Goal: Task Accomplishment & Management: Manage account settings

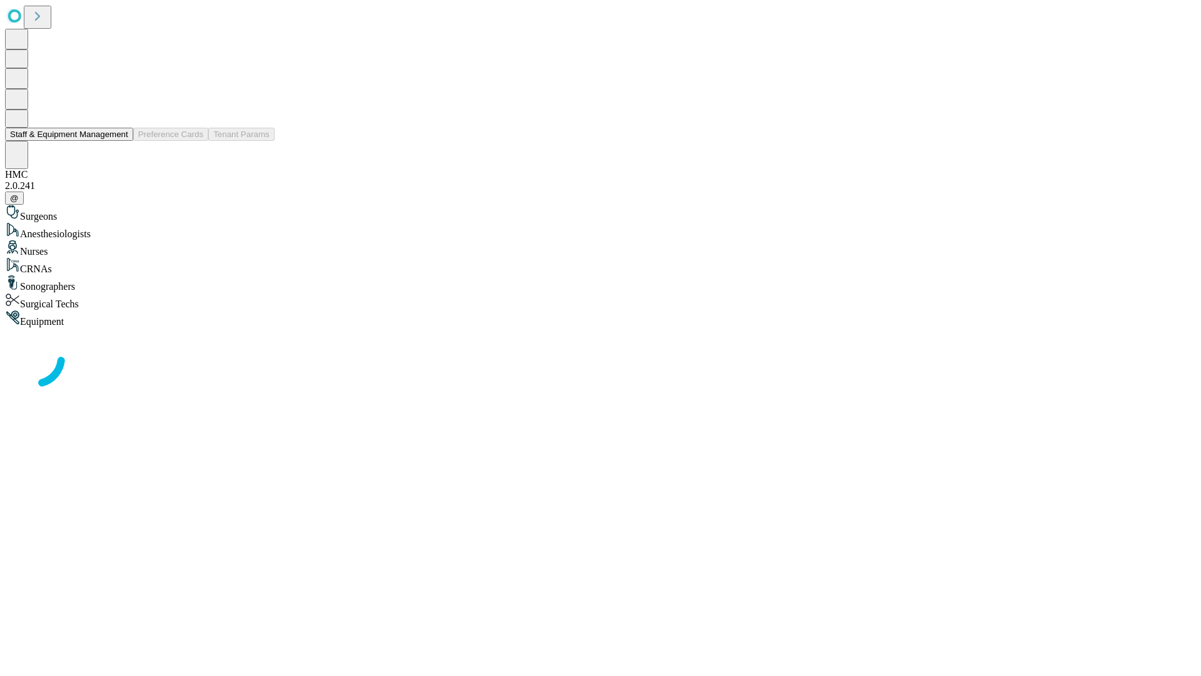
click at [120, 141] on button "Staff & Equipment Management" at bounding box center [69, 134] width 128 height 13
